Goal: Find specific page/section: Find specific page/section

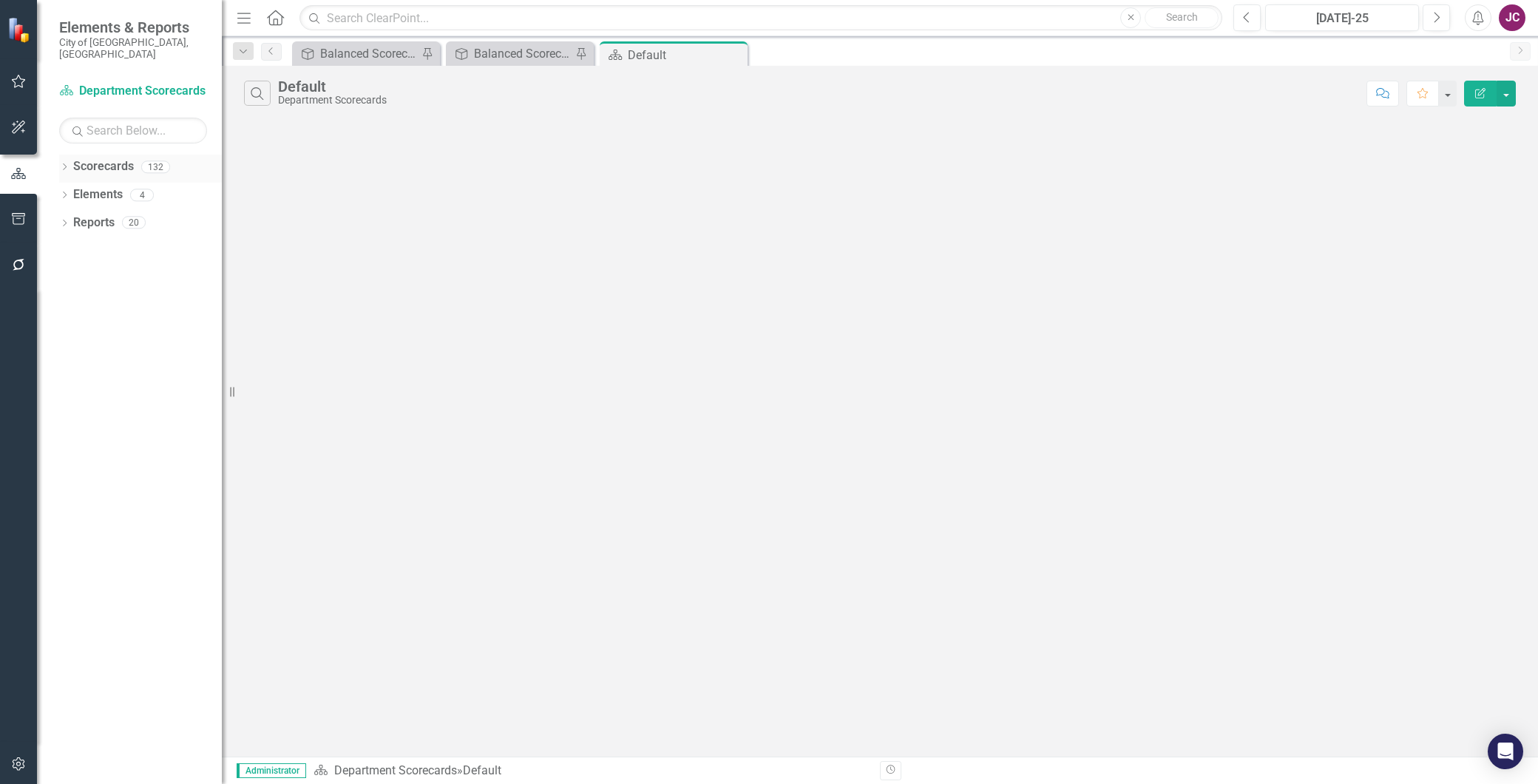
click at [62, 164] on icon "Dropdown" at bounding box center [64, 168] width 10 height 8
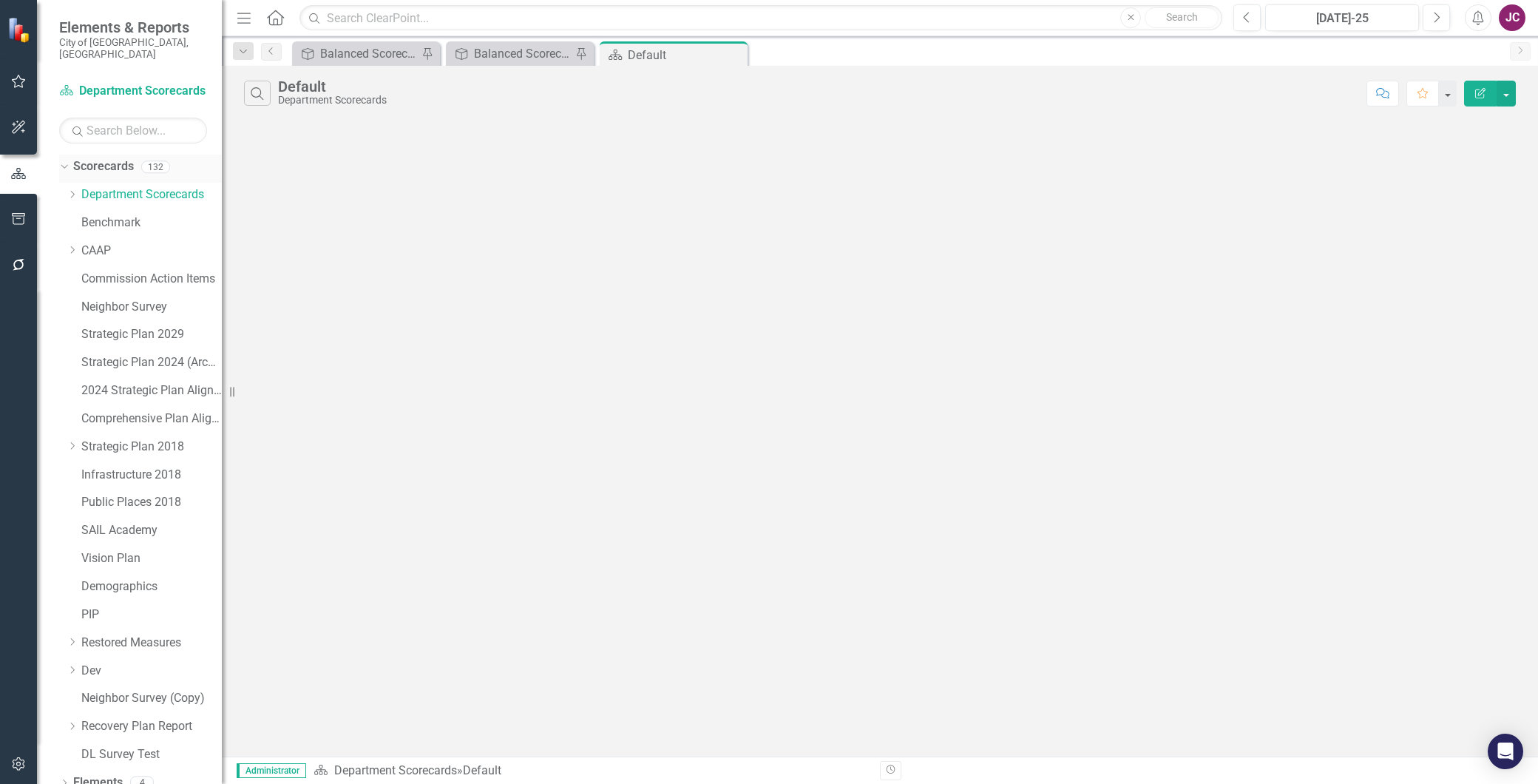
click at [62, 161] on icon "Dropdown" at bounding box center [62, 166] width 8 height 10
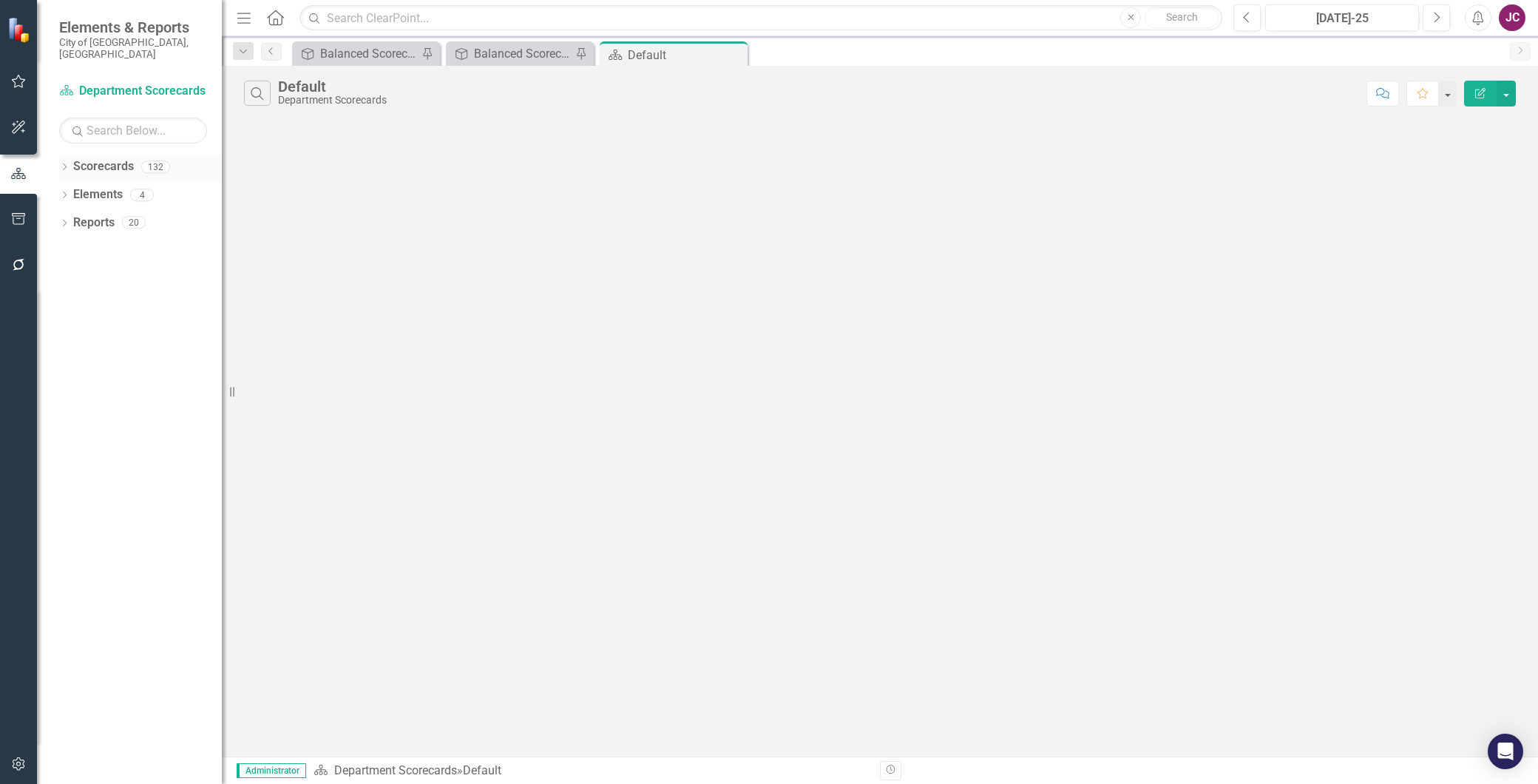
click at [62, 164] on icon "Dropdown" at bounding box center [64, 168] width 10 height 8
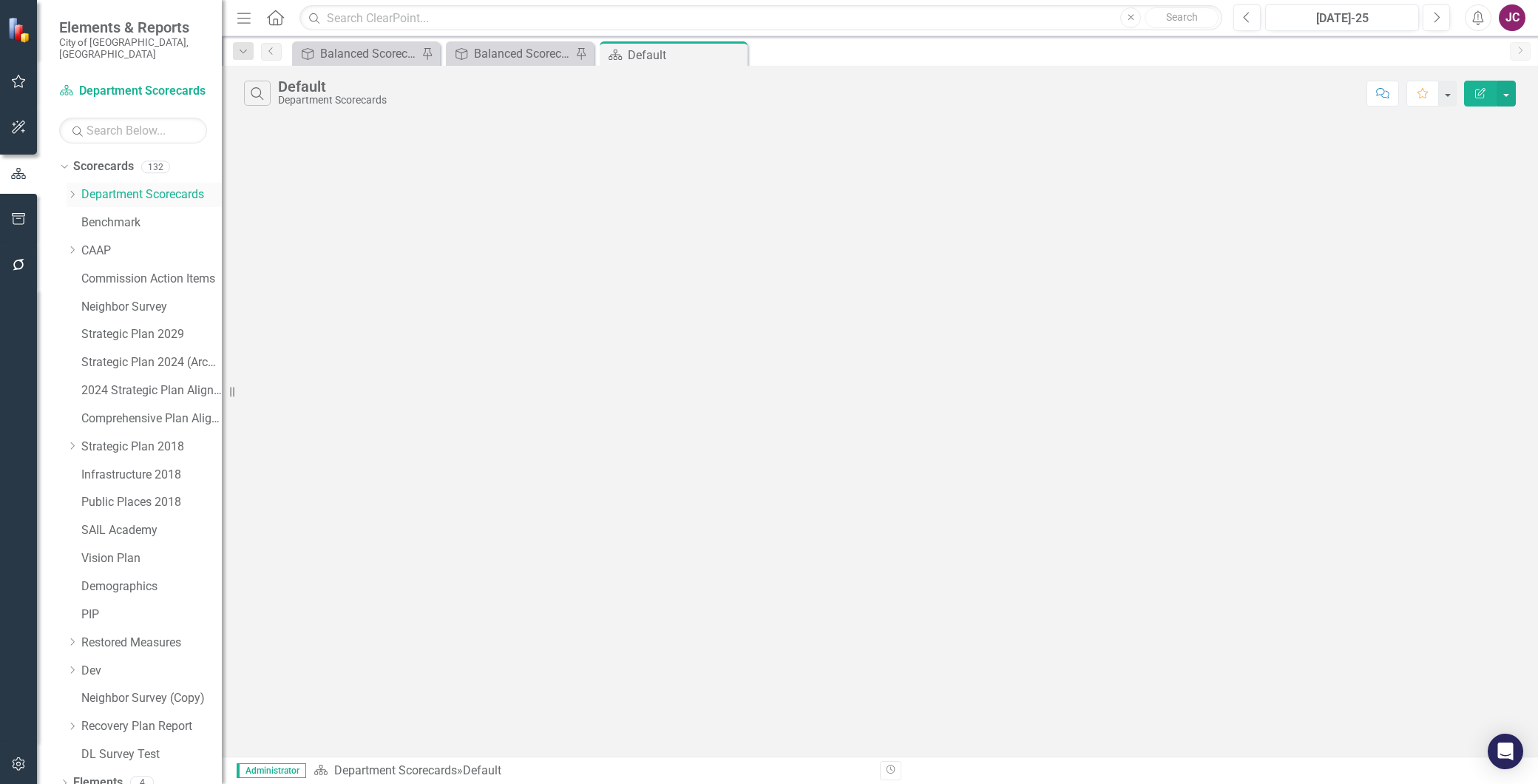
click at [73, 190] on icon "Dropdown" at bounding box center [72, 194] width 11 height 9
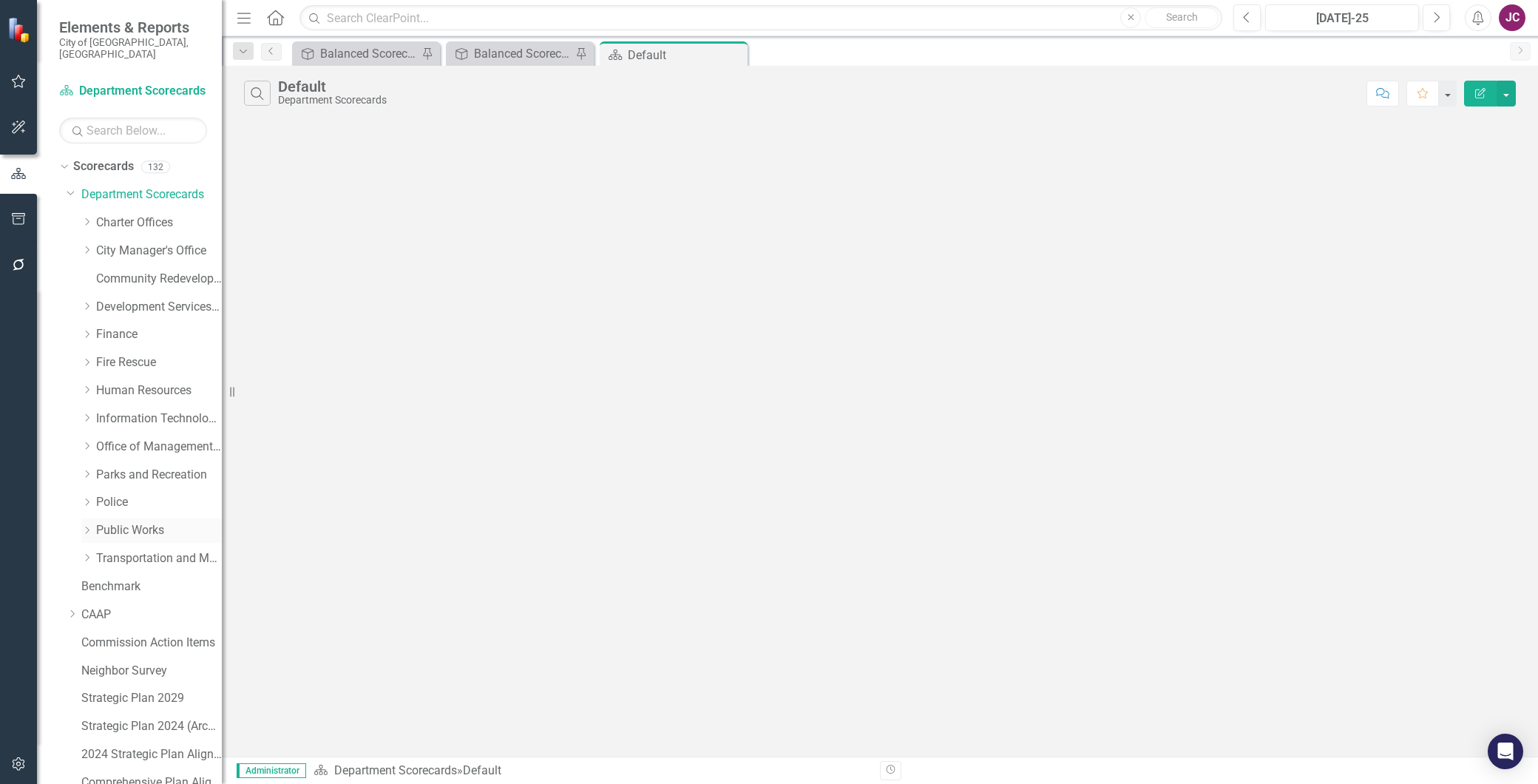
click at [120, 522] on link "Public Works" at bounding box center [159, 530] width 126 height 17
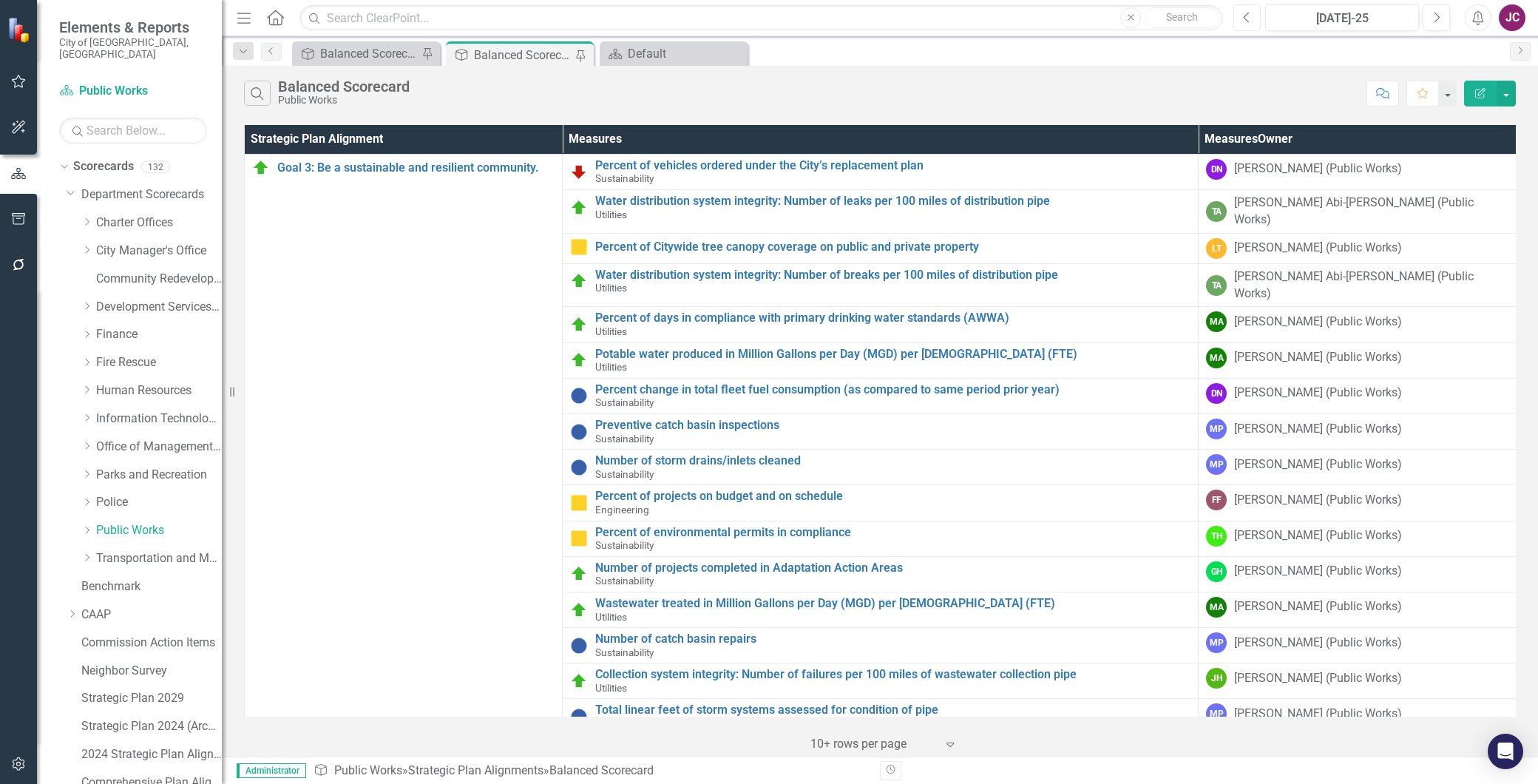
click at [1241, 17] on button "Previous" at bounding box center [1247, 18] width 27 height 27
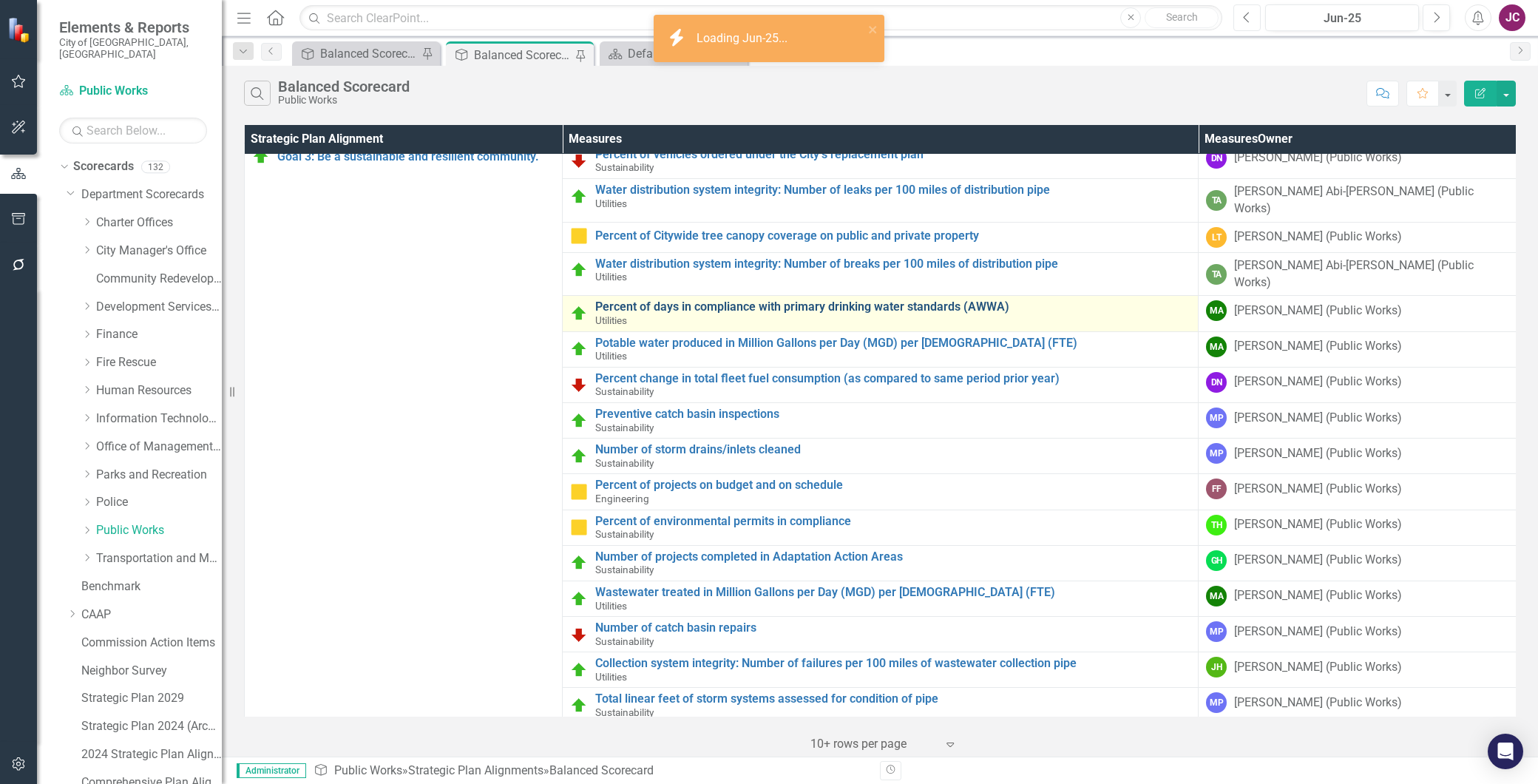
scroll to position [15, 0]
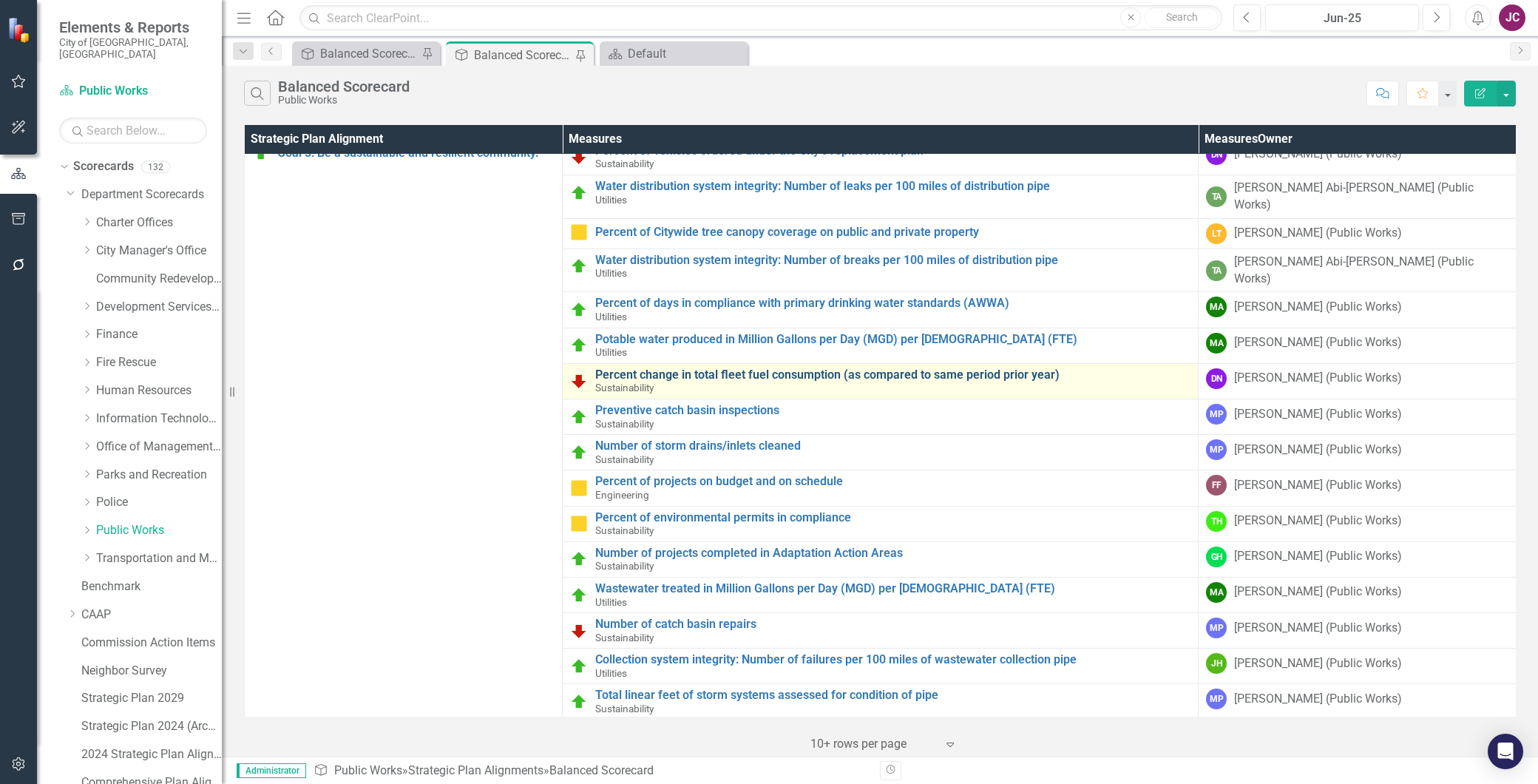
click at [667, 368] on link "Percent change in total fleet fuel consumption (as compared to same period prio…" at bounding box center [893, 374] width 595 height 13
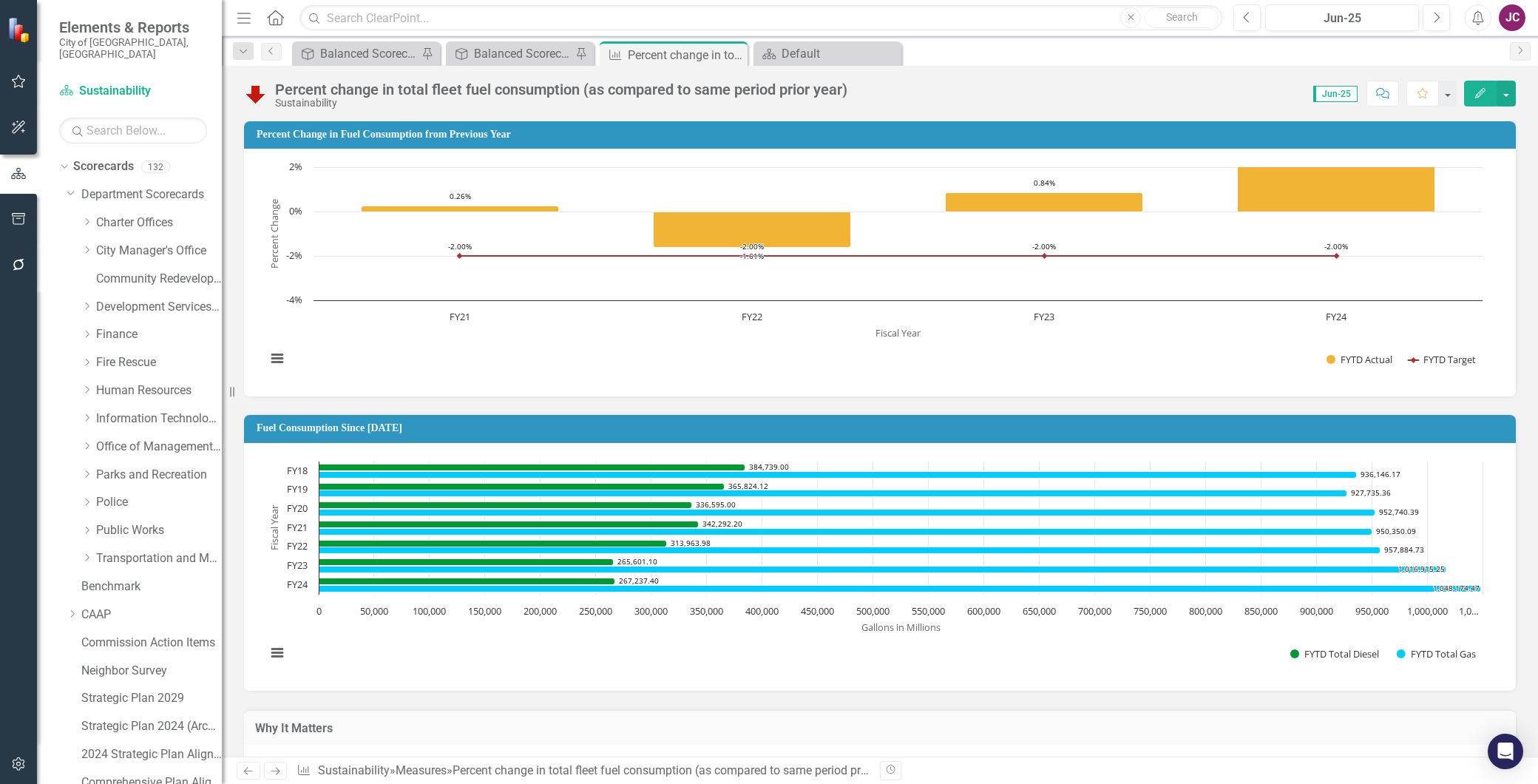
click at [823, 84] on div "Percent change in total fleet fuel consumption (as compared to same period prio…" at bounding box center [561, 89] width 573 height 16
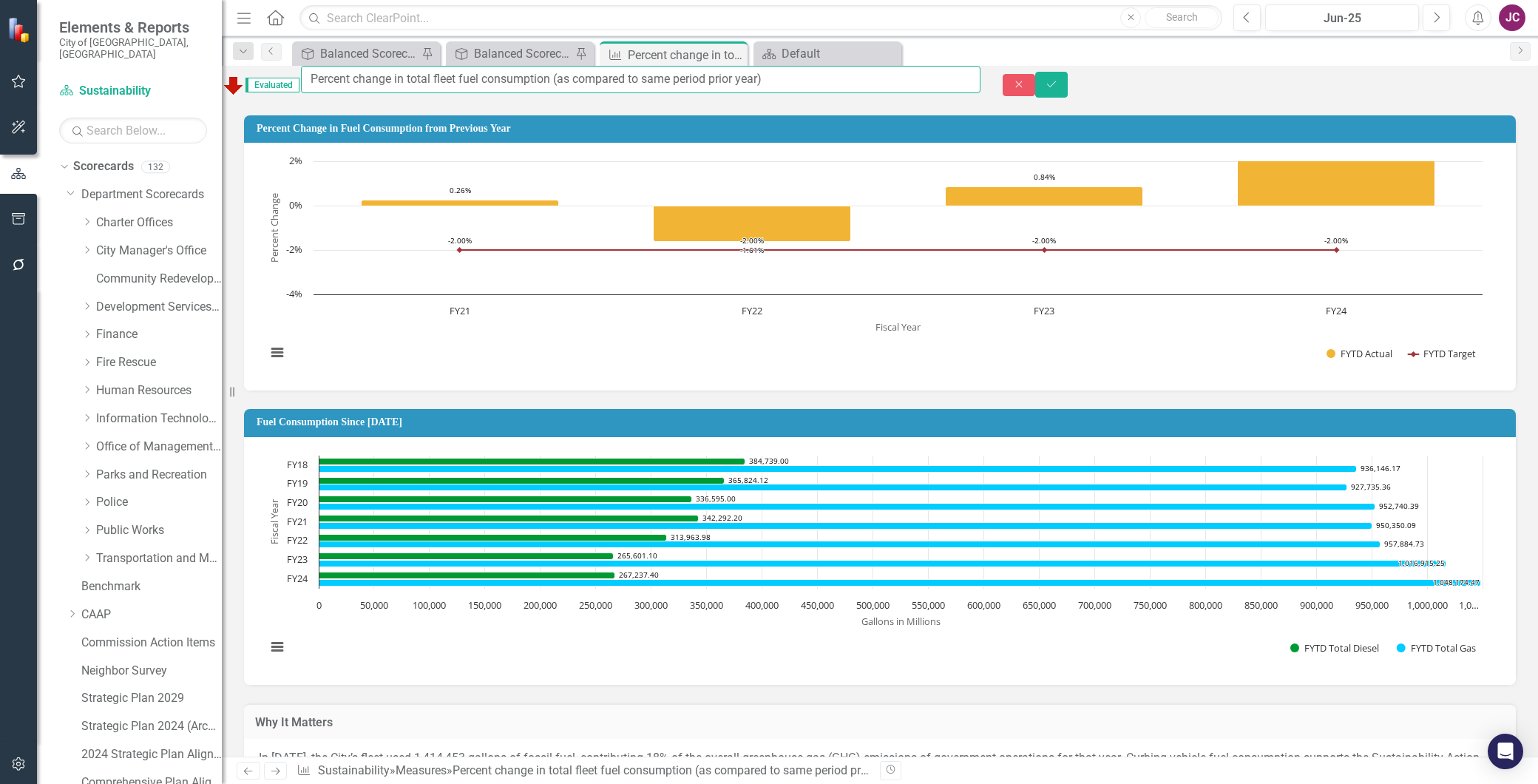
drag, startPoint x: 823, startPoint y: 84, endPoint x: 359, endPoint y: 91, distance: 464.1
click at [313, 92] on div "Evaluated Percent change in total fleet fuel consumption (as compared to same p…" at bounding box center [601, 84] width 758 height 38
click at [1244, 83] on div "Close Save" at bounding box center [1270, 84] width 535 height 26
click at [1035, 85] on button "Close" at bounding box center [1019, 85] width 33 height 23
